Goal: Check status

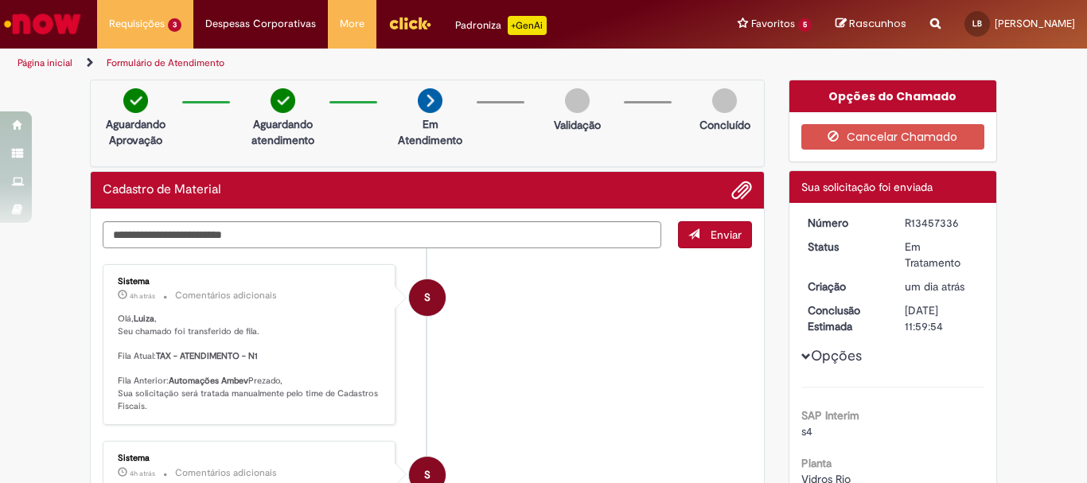
drag, startPoint x: 901, startPoint y: 219, endPoint x: 976, endPoint y: 223, distance: 74.9
click at [976, 223] on dd "R13457336" at bounding box center [942, 223] width 98 height 16
copy div "R13457336"
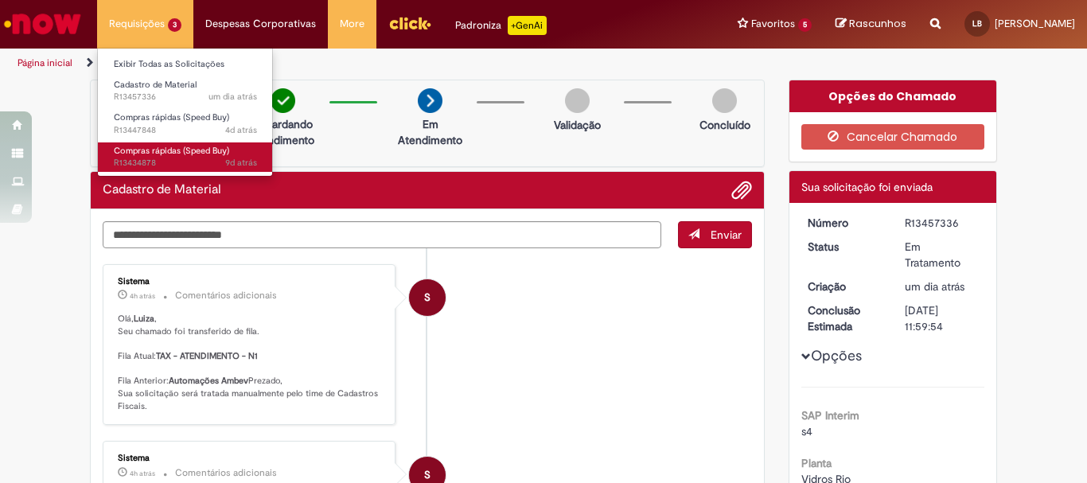
click at [178, 164] on span "9d atrás 9 dias atrás R13434878" at bounding box center [185, 163] width 143 height 13
click at [175, 154] on span "Compras rápidas (Speed Buy)" at bounding box center [171, 151] width 115 height 12
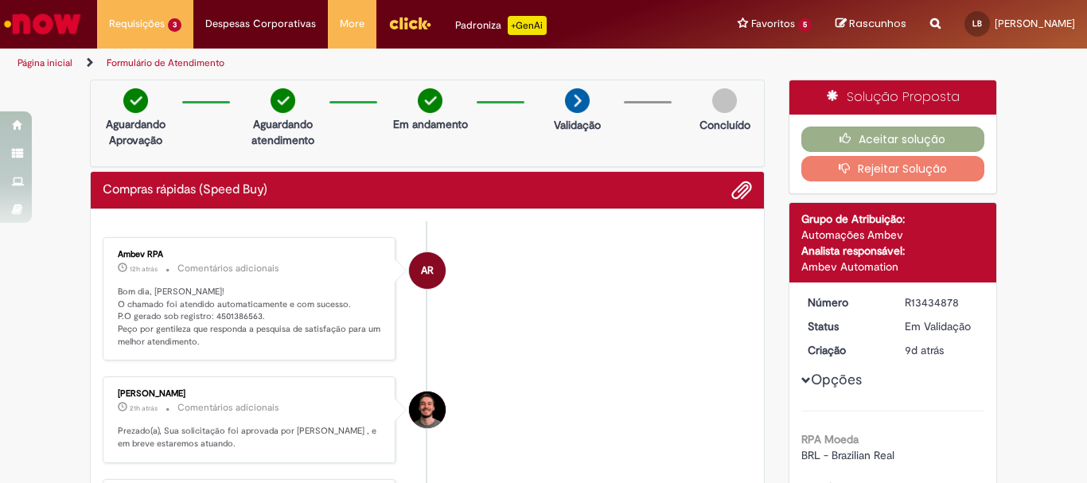
click at [236, 314] on p "Bom dia, [PERSON_NAME]! O chamado foi atendido automaticamente e com sucesso. P…" at bounding box center [250, 317] width 265 height 63
copy p "4501386563"
click at [925, 299] on div "R13434878" at bounding box center [942, 303] width 74 height 16
click at [924, 299] on div "R13434878" at bounding box center [942, 303] width 74 height 16
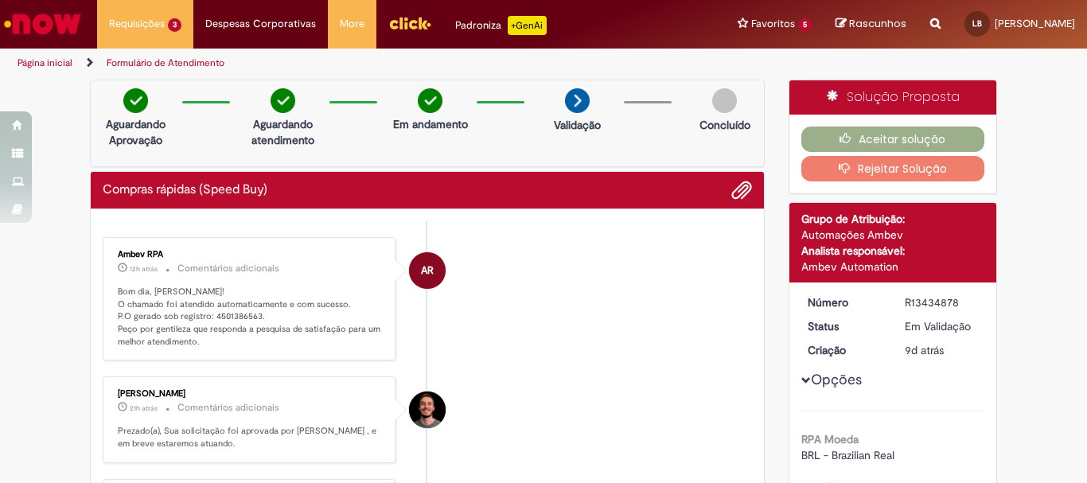
copy div "R13434878"
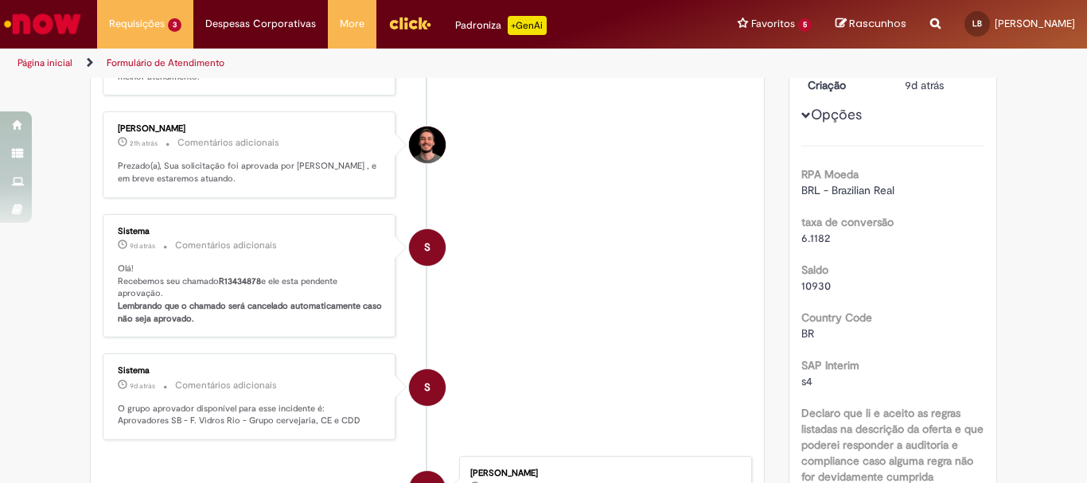
scroll to position [185, 0]
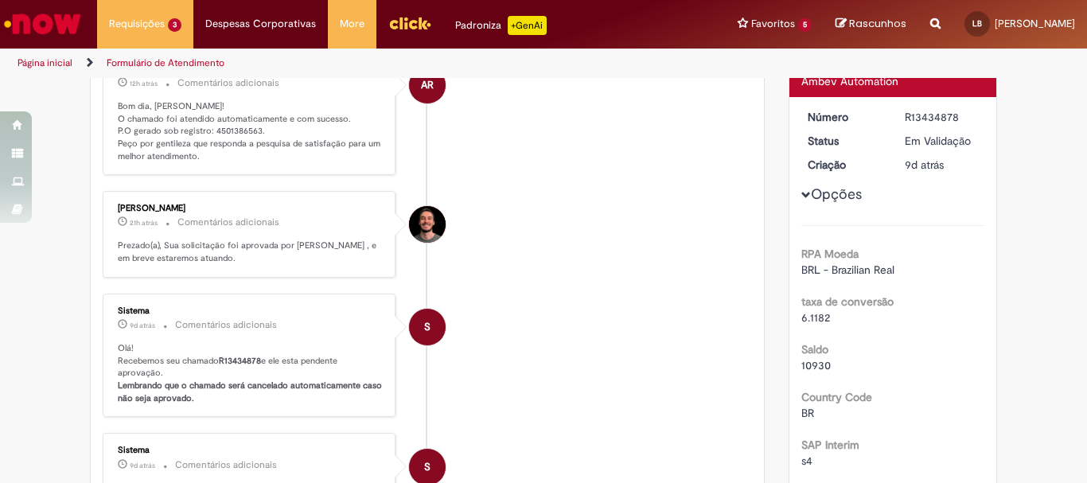
click at [0, 0] on button "Opções" at bounding box center [0, 0] width 0 height 0
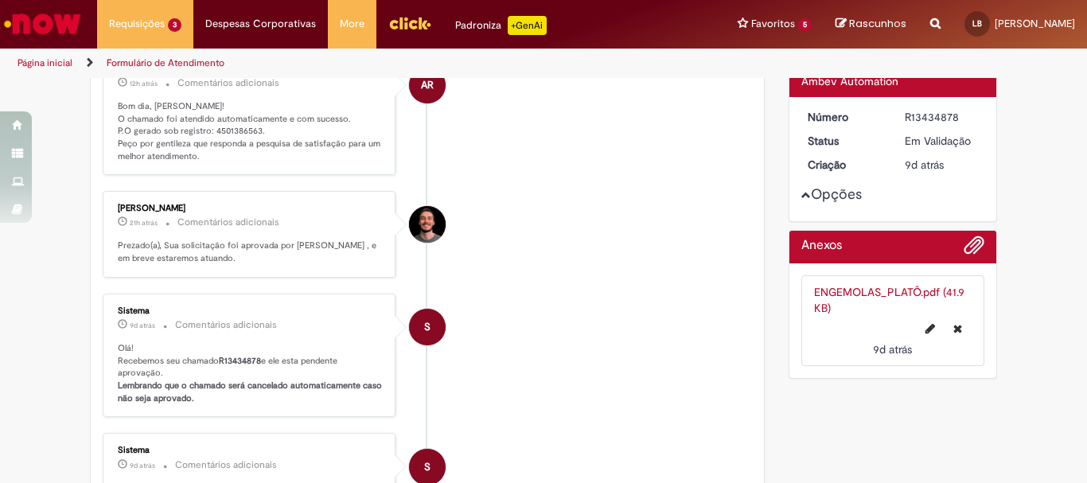
click at [0, 0] on button "Opções" at bounding box center [0, 0] width 0 height 0
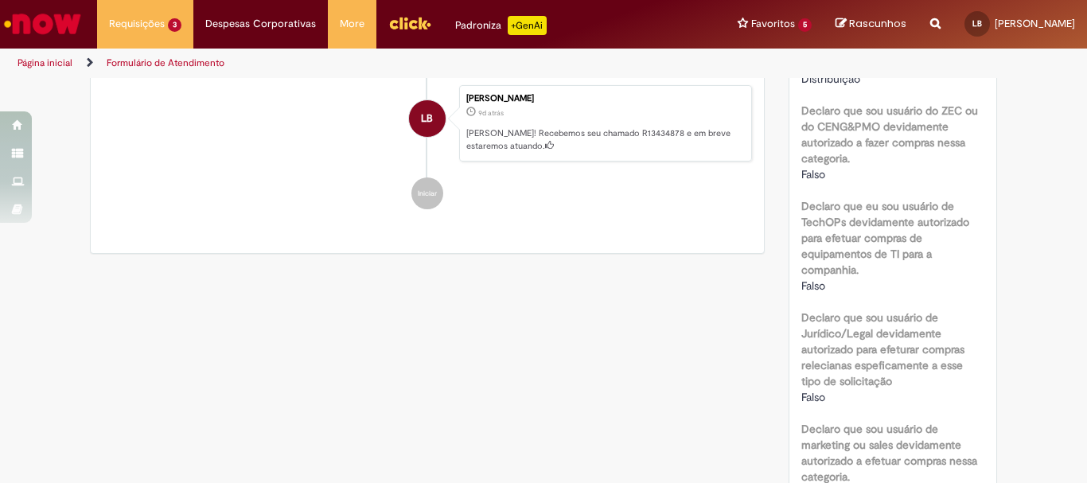
scroll to position [663, 0]
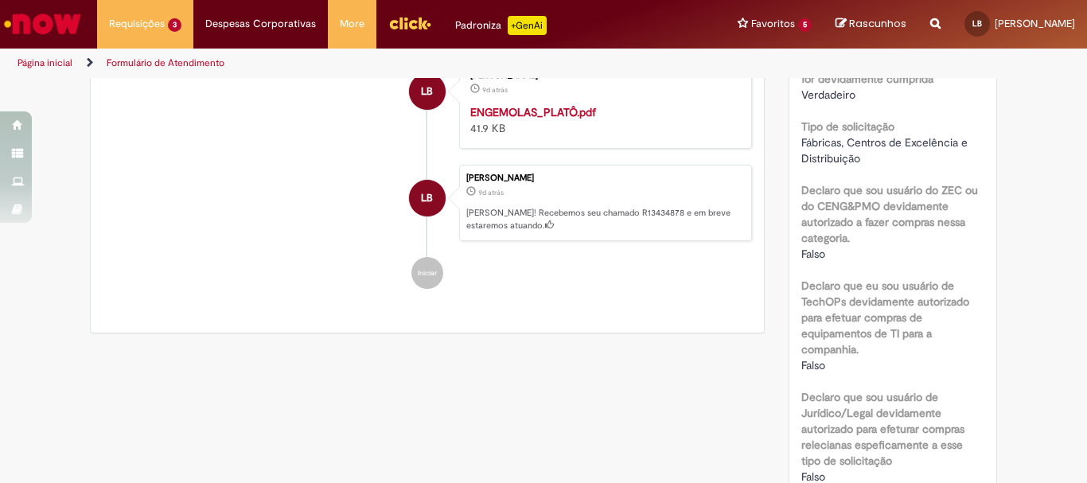
click at [540, 119] on strong "ENGEMOLAS_PLATÔ.pdf" at bounding box center [533, 112] width 126 height 14
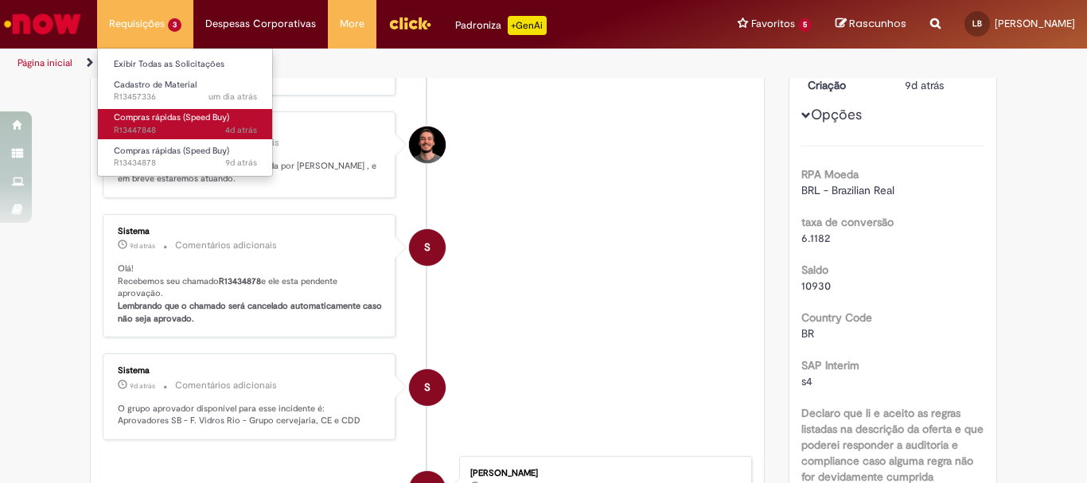
click at [158, 127] on span "4d atrás 4 dias atrás R13447848" at bounding box center [185, 130] width 143 height 13
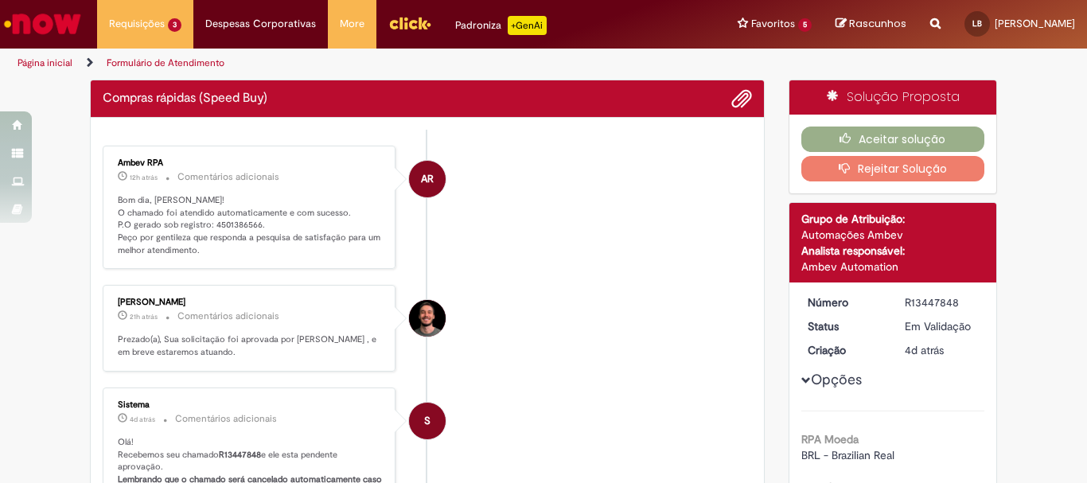
click at [229, 224] on p "Bom dia, [PERSON_NAME]! O chamado foi atendido automaticamente e com sucesso. P…" at bounding box center [250, 225] width 265 height 63
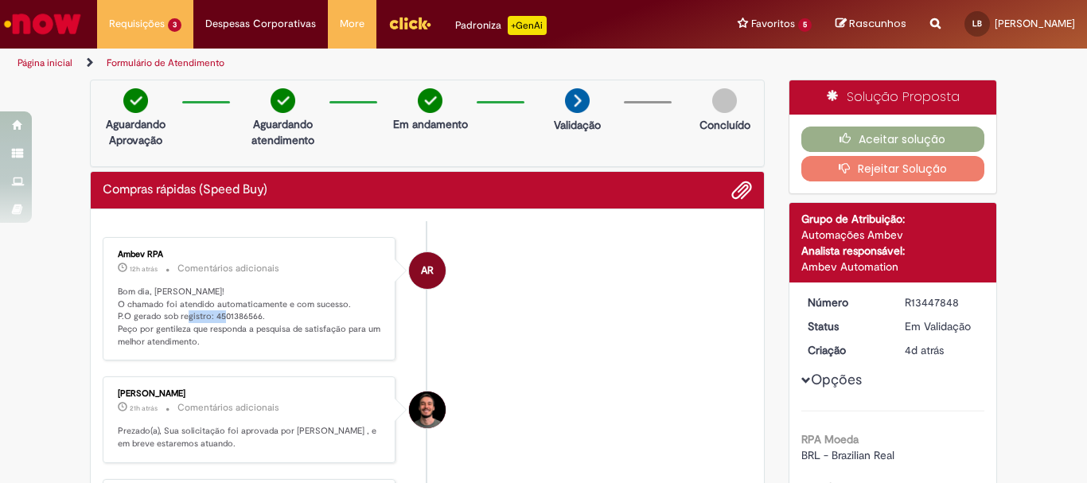
copy p "4501386566"
click at [910, 306] on div "R13447848" at bounding box center [942, 303] width 74 height 16
copy div "R13447848"
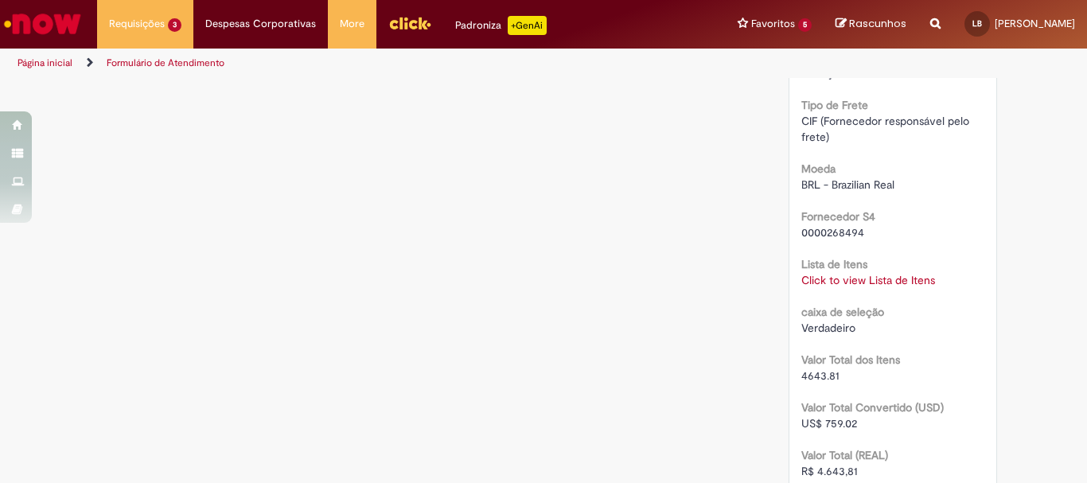
scroll to position [1512, 0]
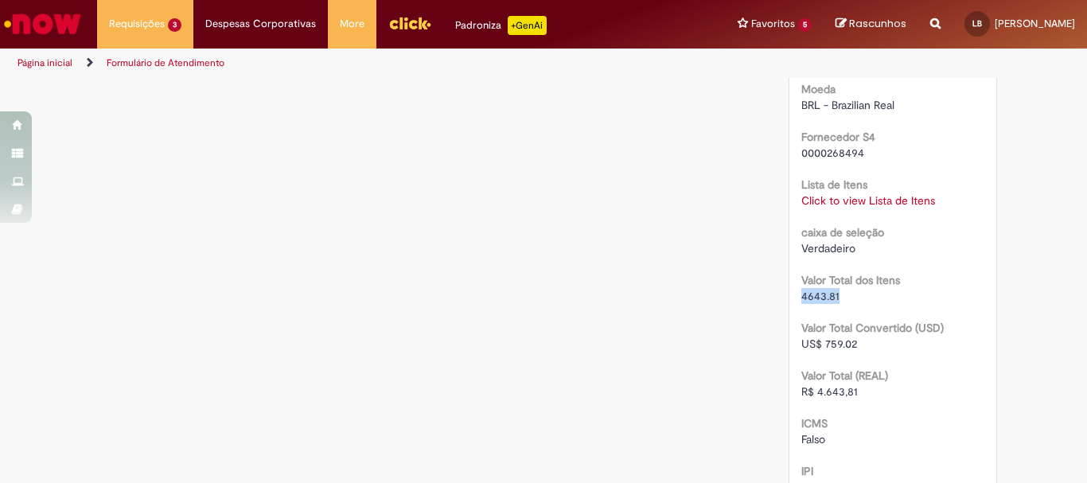
drag, startPoint x: 794, startPoint y: 298, endPoint x: 836, endPoint y: 298, distance: 41.4
copy span "4643.81"
click at [886, 193] on div "Click to view Lista de Itens Click to view Lista de Itens" at bounding box center [894, 201] width 184 height 16
click at [841, 201] on link "Click to view Lista de Itens" at bounding box center [869, 200] width 134 height 14
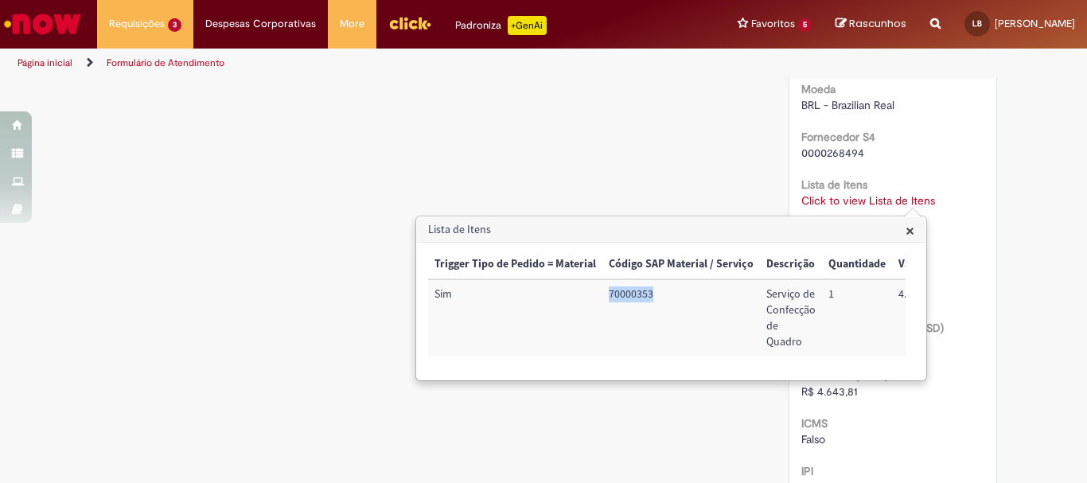
drag, startPoint x: 608, startPoint y: 293, endPoint x: 656, endPoint y: 296, distance: 47.9
click at [656, 296] on td "70000353" at bounding box center [682, 317] width 158 height 77
copy td "70000353"
drag, startPoint x: 914, startPoint y: 233, endPoint x: 906, endPoint y: 243, distance: 12.4
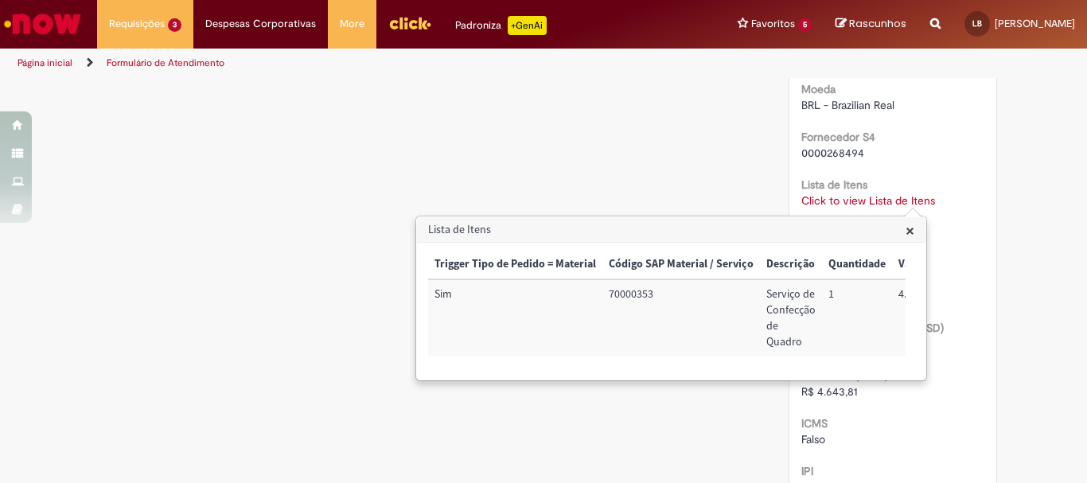
click at [914, 234] on span "×" at bounding box center [910, 230] width 9 height 21
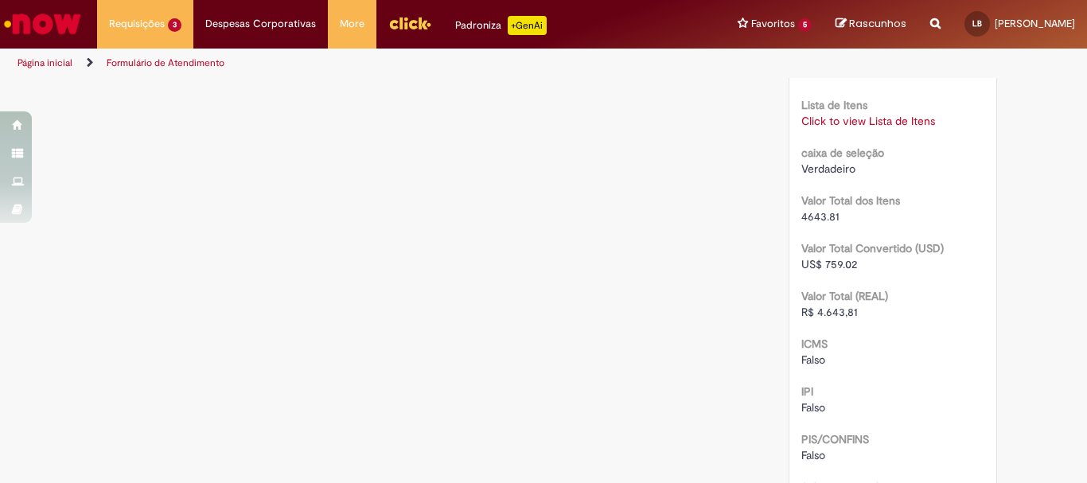
scroll to position [1433, 0]
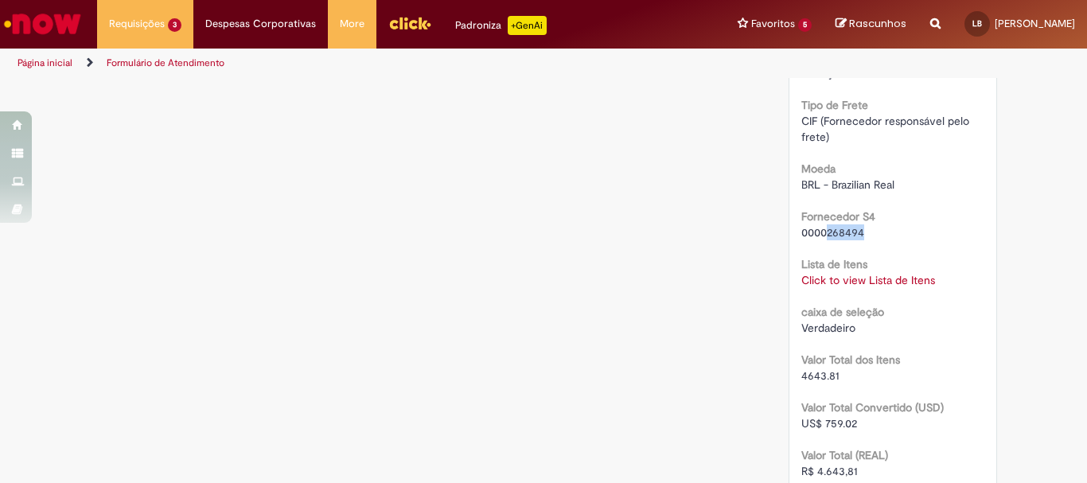
drag, startPoint x: 820, startPoint y: 231, endPoint x: 866, endPoint y: 231, distance: 46.2
click at [866, 231] on div "0000268494" at bounding box center [894, 232] width 184 height 16
copy span "268494"
